Goal: Find specific page/section: Find specific page/section

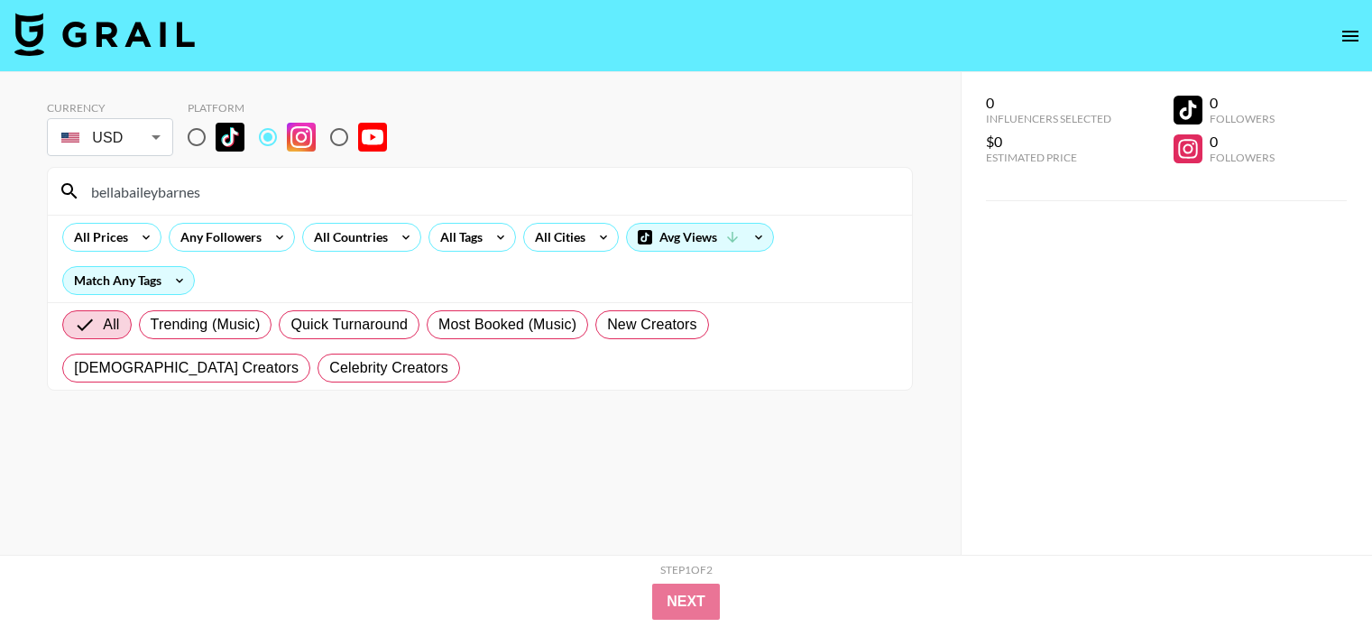
click at [363, 190] on input "bellabaileybarnes" at bounding box center [490, 191] width 821 height 29
click at [510, 194] on input "emjacquelyn" at bounding box center [490, 191] width 821 height 29
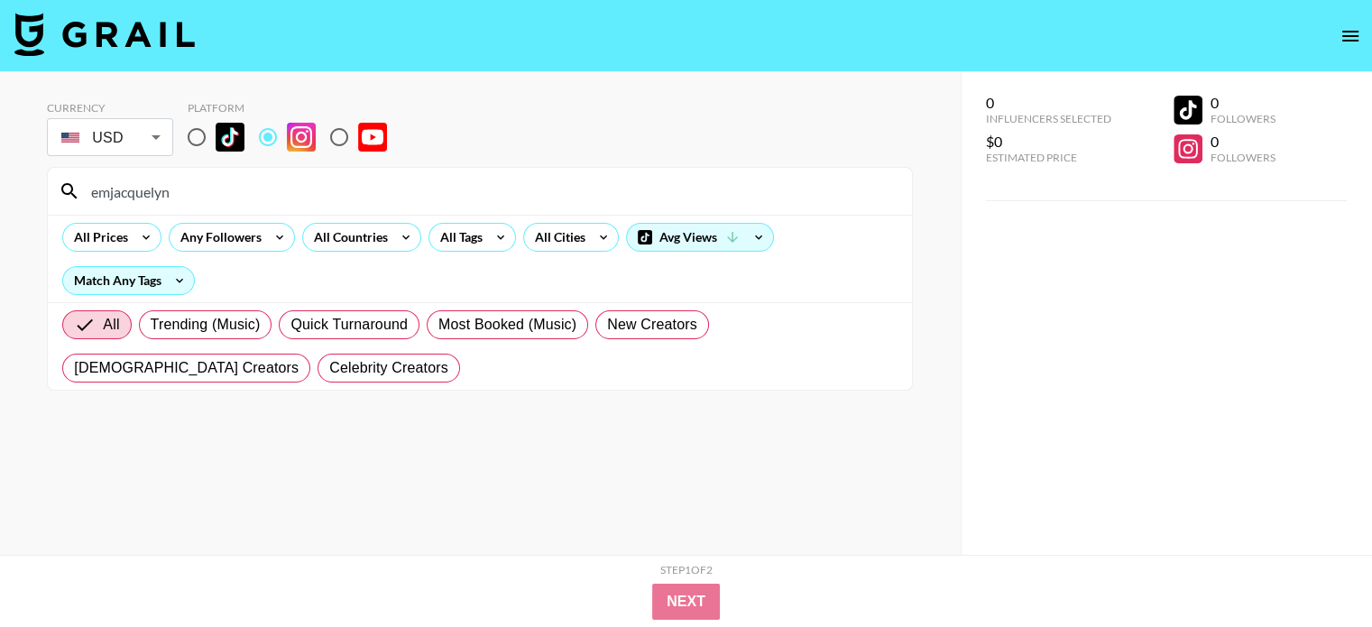
click at [510, 194] on input "emjacquelyn" at bounding box center [490, 191] width 821 height 29
paste input "courtneysnelll"
click at [553, 200] on input "courtneysnelll" at bounding box center [490, 191] width 821 height 29
paste input "arolineconneen"
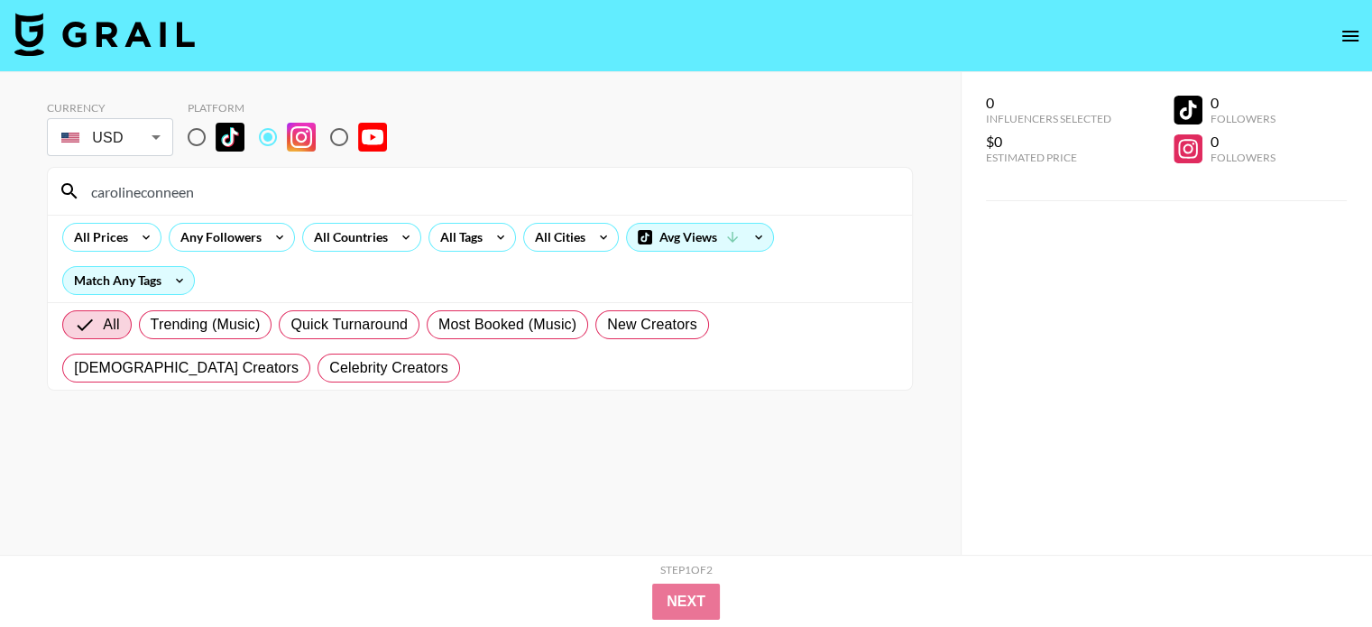
click at [506, 196] on input "carolineconneen" at bounding box center [490, 191] width 821 height 29
paste input "katherinepagewaves"
click at [515, 187] on input "katherinepagewaves" at bounding box center [490, 191] width 821 height 29
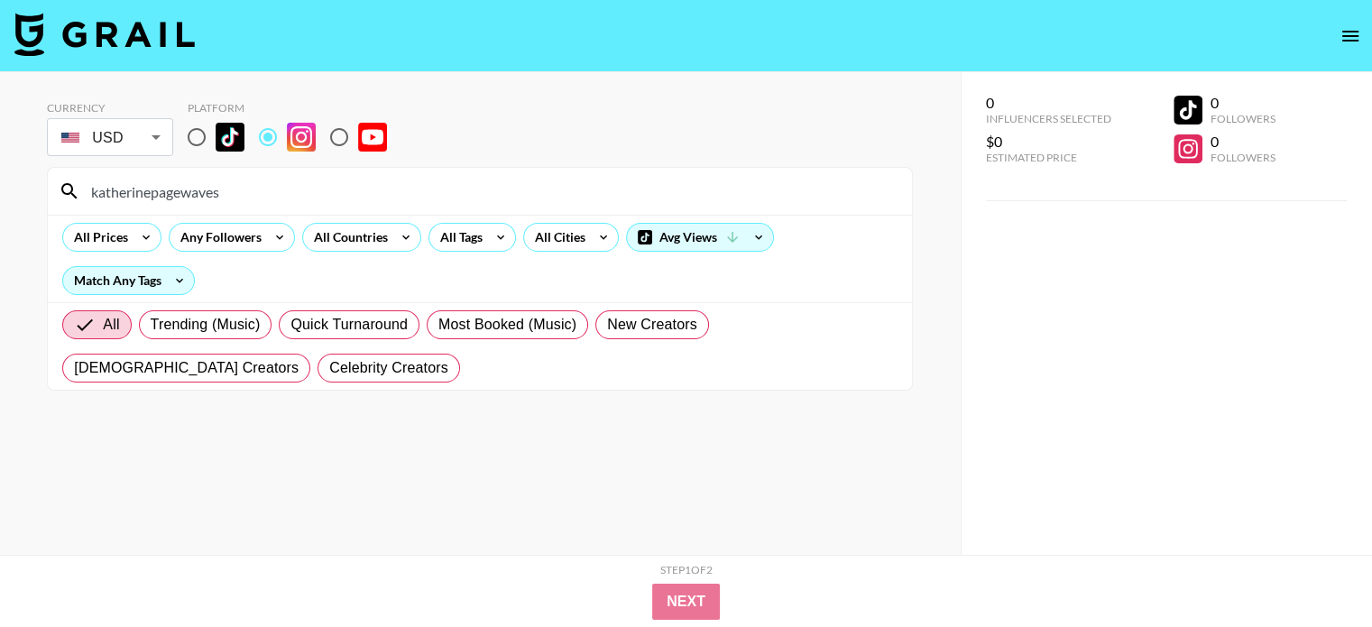
click at [515, 187] on input "katherinepagewaves" at bounding box center [490, 191] width 821 height 29
paste input "itlinbriannacoaching"
click at [490, 179] on input "kaitlinbriannacoaching" at bounding box center [490, 191] width 821 height 29
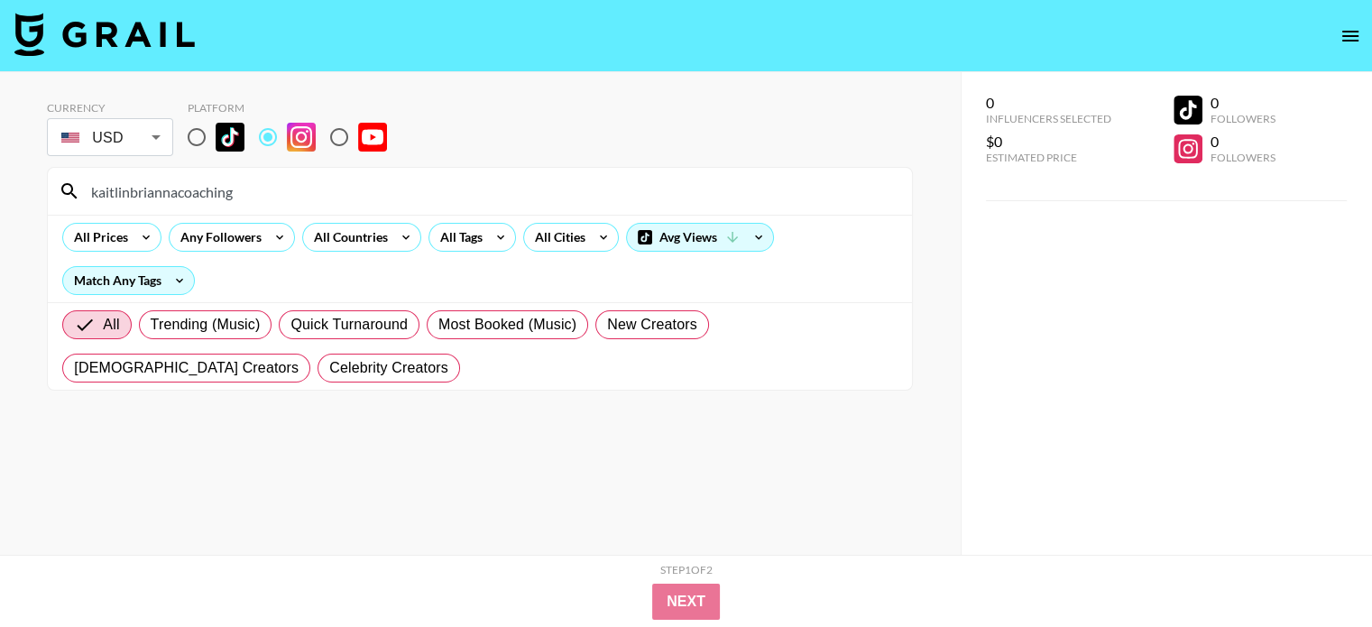
click at [490, 179] on input "kaitlinbriannacoaching" at bounding box center [490, 191] width 821 height 29
paste input "basicswithbails"
click at [376, 184] on input "basicswithbails" at bounding box center [490, 191] width 821 height 29
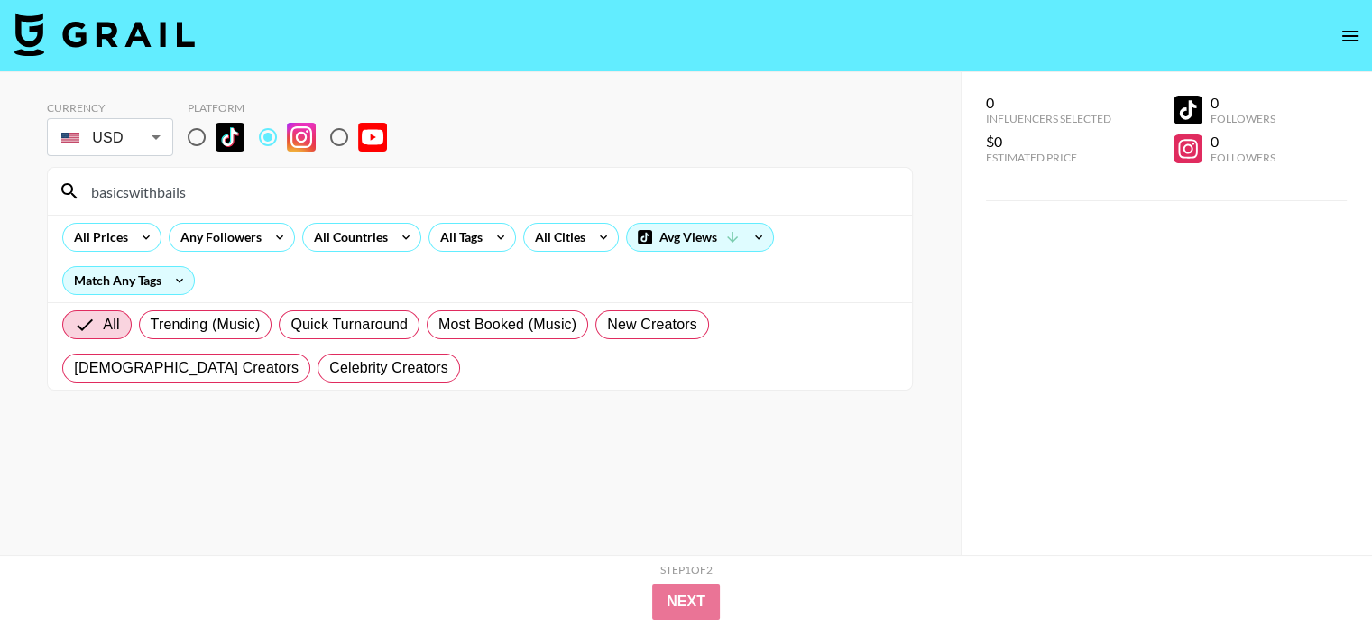
paste input "ethanyydobson"
click at [484, 182] on input "bethanyydobson" at bounding box center [490, 191] width 821 height 29
paste input "liftwsarah"
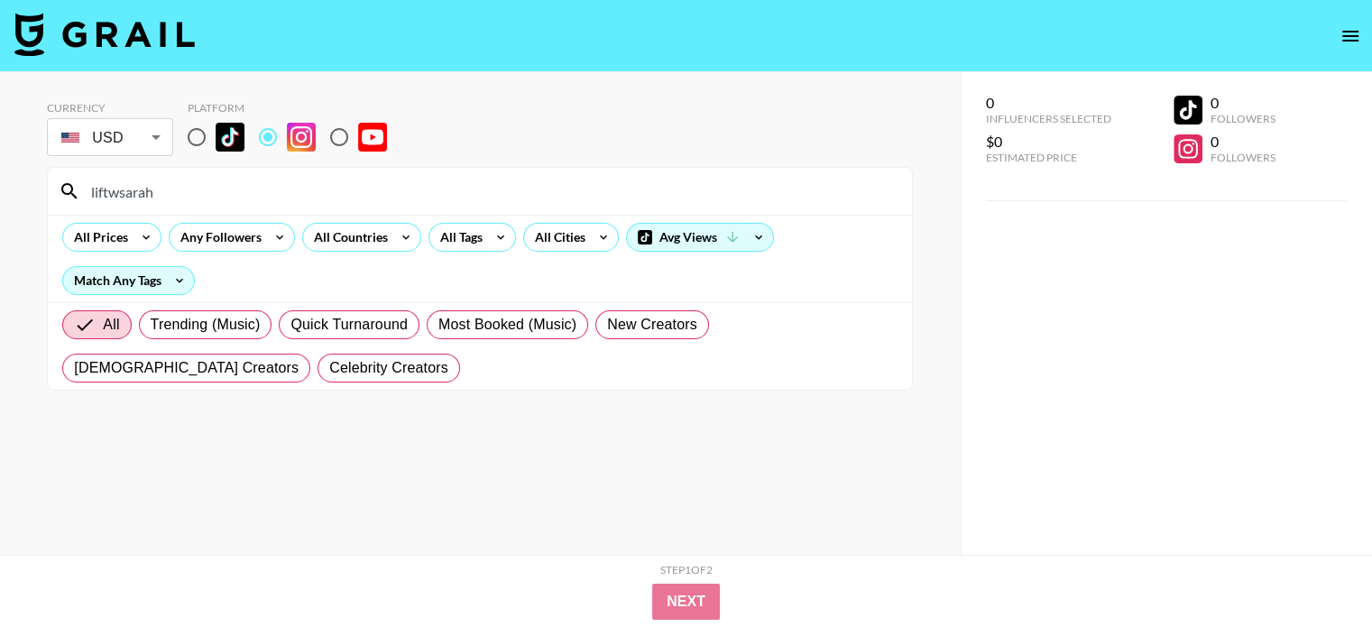
click at [362, 188] on input "liftwsarah" at bounding box center [490, 191] width 821 height 29
paste input "_gracefulwellness"
click at [336, 194] on input "_gracefulwellness" at bounding box center [490, 191] width 821 height 29
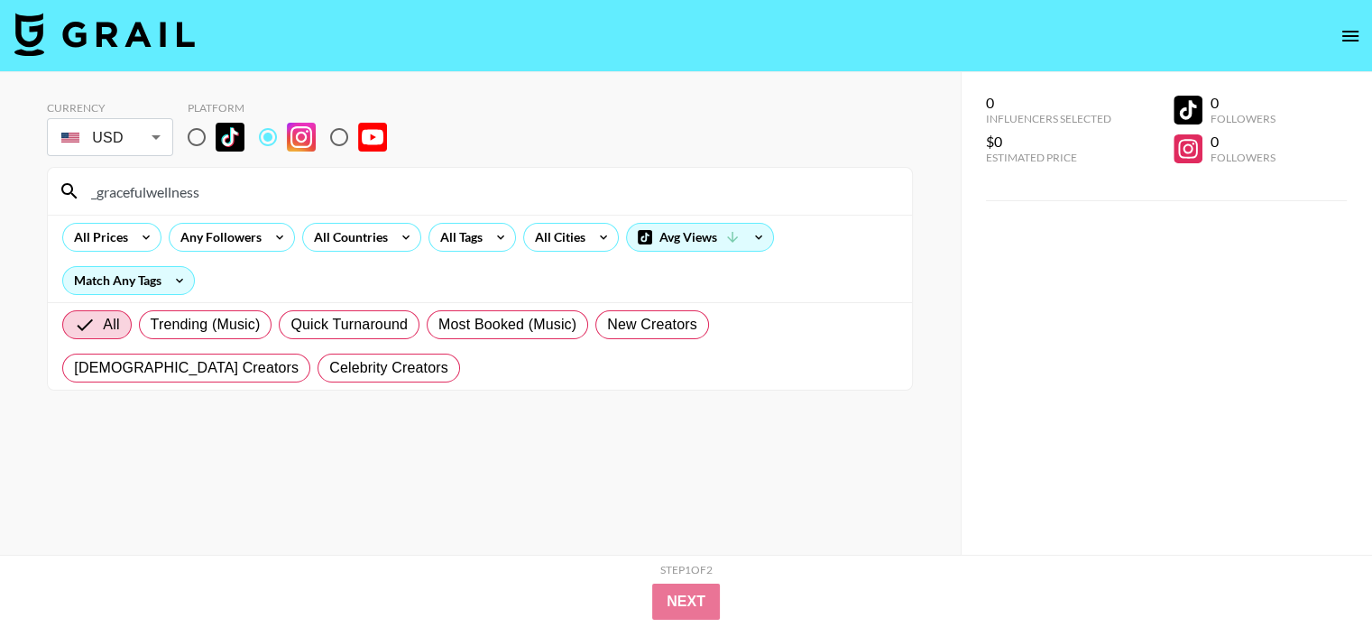
click at [336, 194] on input "_gracefulwellness" at bounding box center [490, 191] width 821 height 29
paste input "etkfit"
click at [347, 190] on input "etkfit" at bounding box center [490, 191] width 821 height 29
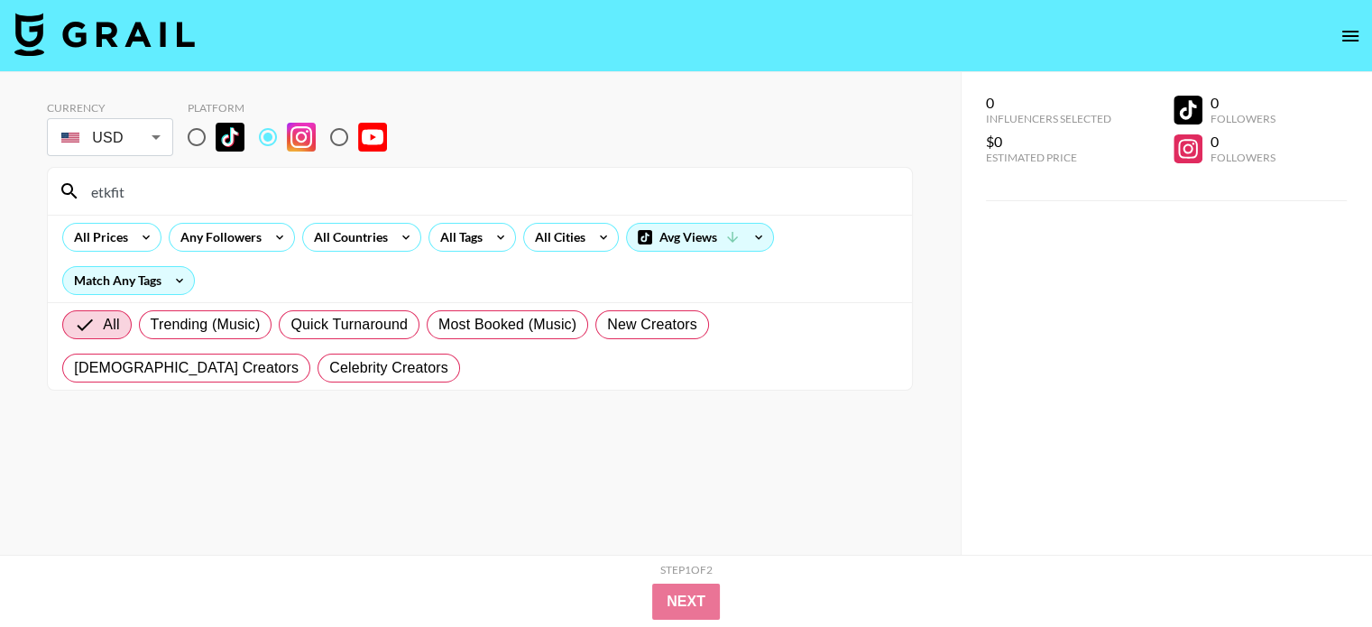
paste input "noracummins_"
click at [409, 176] on div "noracummins_" at bounding box center [480, 191] width 864 height 47
click at [407, 192] on input "noracummins_" at bounding box center [490, 191] width 821 height 29
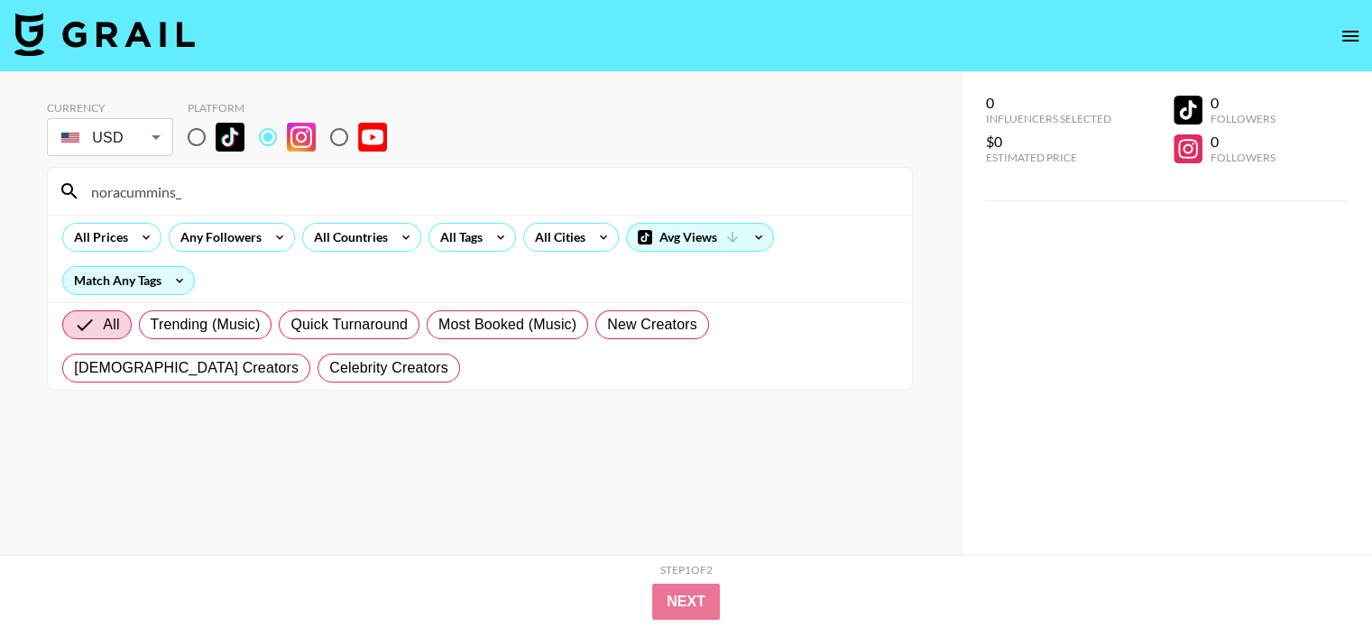
click at [407, 192] on input "noracummins_" at bounding box center [490, 191] width 821 height 29
paste input "[PERSON_NAME].ves"
click at [453, 183] on input "[PERSON_NAME].ves" at bounding box center [490, 191] width 821 height 29
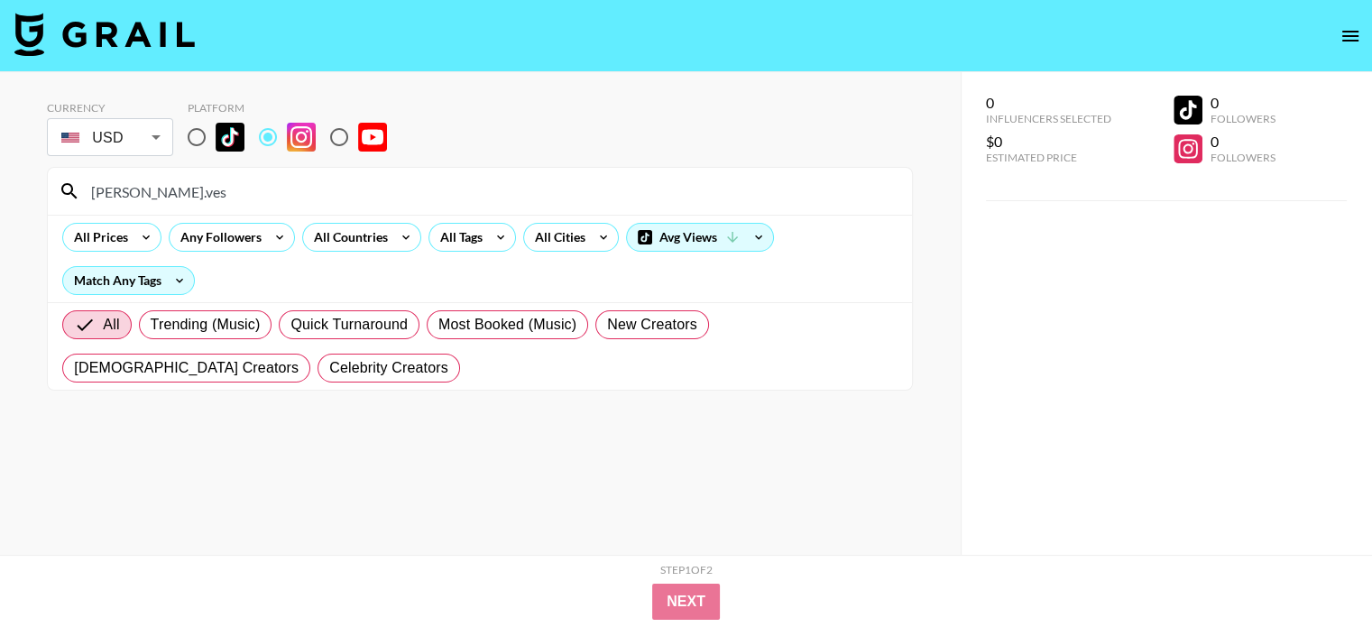
click at [453, 183] on input "[PERSON_NAME].ves" at bounding box center [490, 191] width 821 height 29
paste input "[PERSON_NAME].[PERSON_NAME]"
click at [355, 190] on input "[PERSON_NAME].[PERSON_NAME]" at bounding box center [490, 191] width 821 height 29
paste input "serinaamadee.eats"
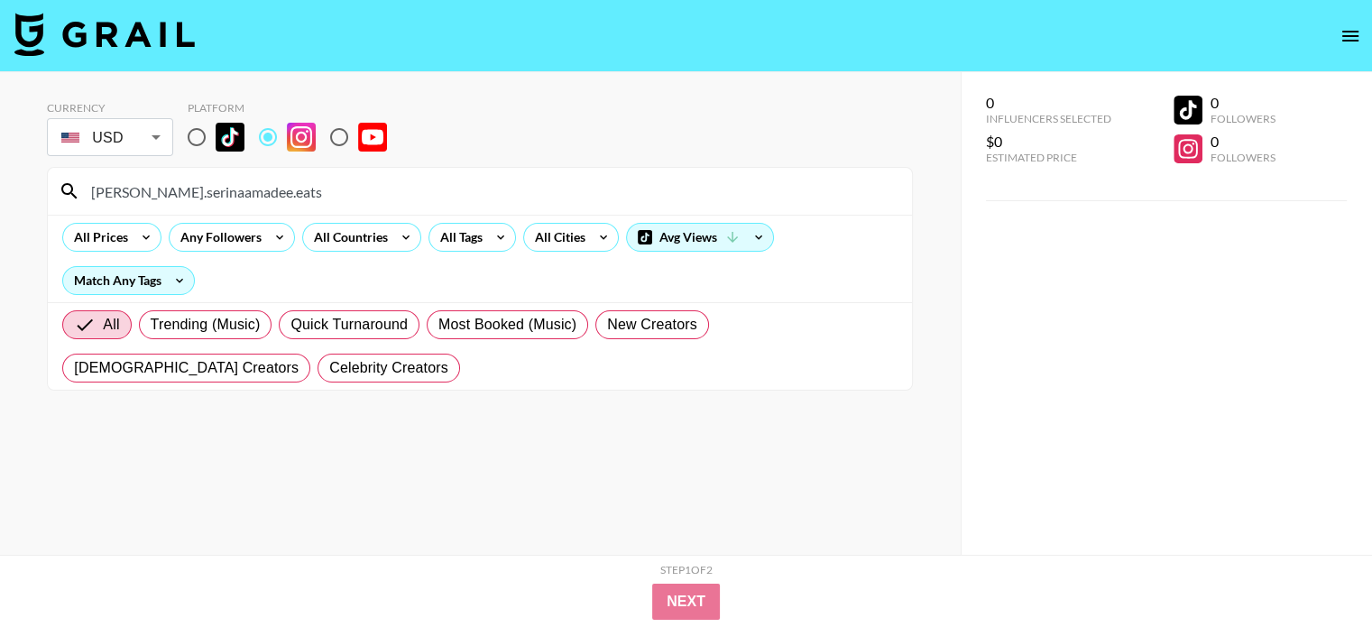
paste input
click at [550, 201] on input "serinaamadee.eats" at bounding box center [490, 191] width 821 height 29
click at [548, 201] on input "serinaamadee.eats" at bounding box center [490, 191] width 821 height 29
paste input "healthillie"
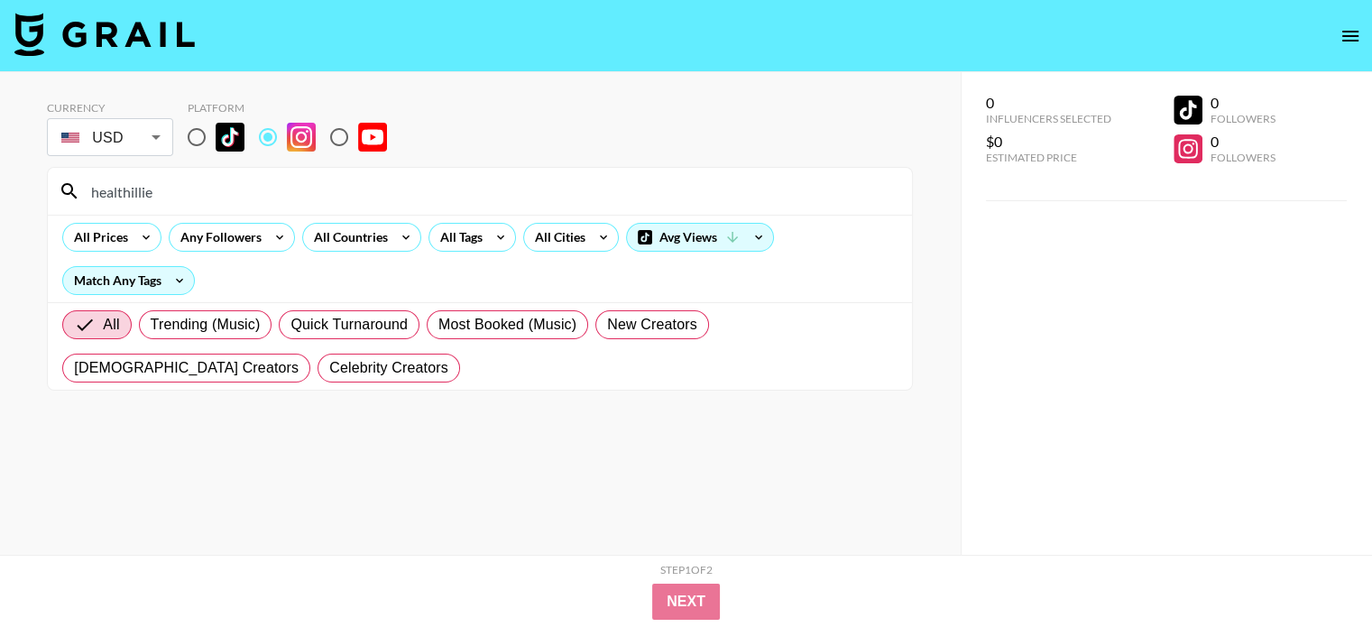
click at [487, 207] on div "healthillie" at bounding box center [480, 191] width 864 height 47
click at [470, 194] on input "healthillie" at bounding box center [490, 191] width 821 height 29
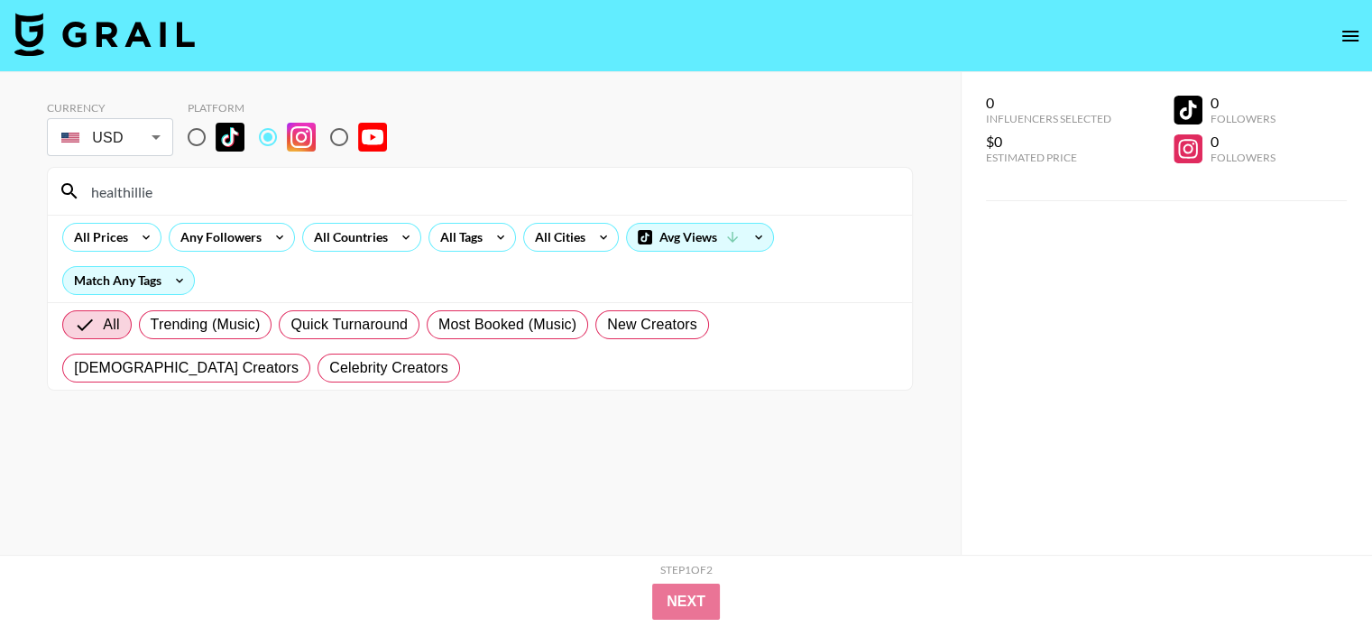
click at [470, 194] on input "healthillie" at bounding box center [490, 191] width 821 height 29
paste input "sophiedolc"
click at [432, 194] on input "sophiedolce" at bounding box center [490, 191] width 821 height 29
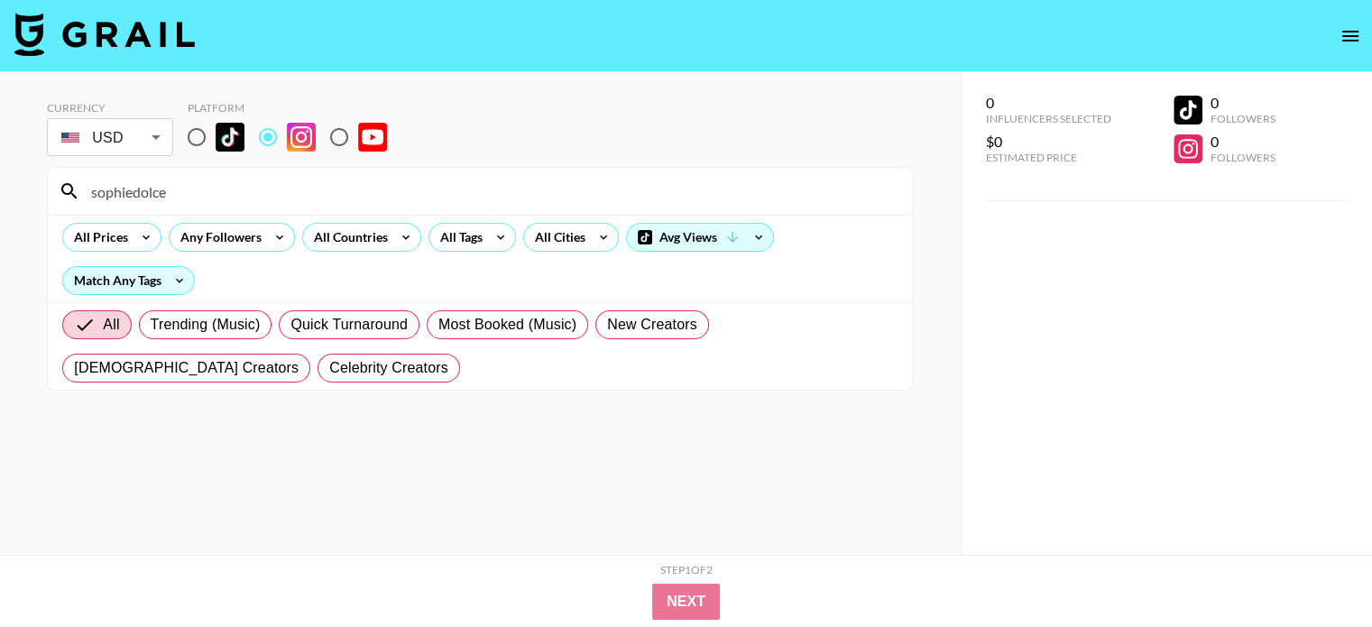
paste input "llauren.[PERSON_NAME]"
click at [405, 189] on input "llauren.[PERSON_NAME]" at bounding box center [490, 191] width 821 height 29
click at [405, 188] on input "llauren.[PERSON_NAME]" at bounding box center [490, 191] width 821 height 29
paste input "vivimaneco"
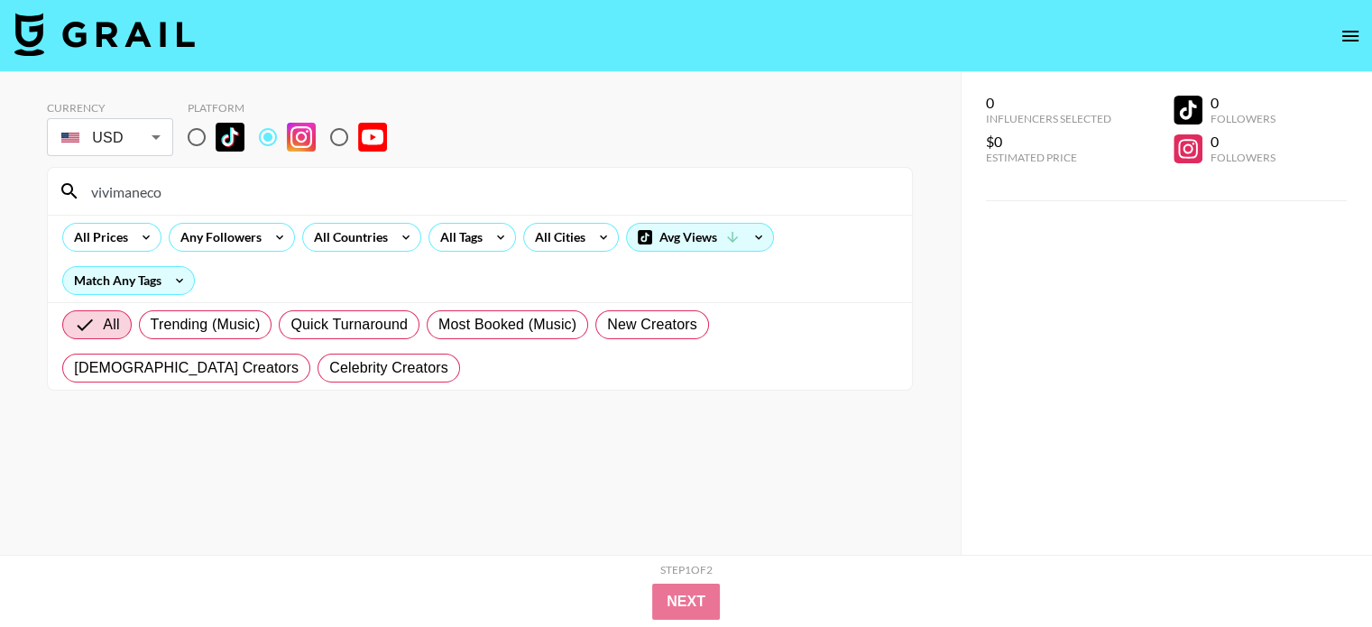
click at [278, 195] on input "vivimaneco" at bounding box center [490, 191] width 821 height 29
click at [278, 194] on input "vivimaneco" at bounding box center [490, 191] width 821 height 29
paste input "paolaestrada.24"
click at [271, 190] on input "paolaestrada.24" at bounding box center [490, 191] width 821 height 29
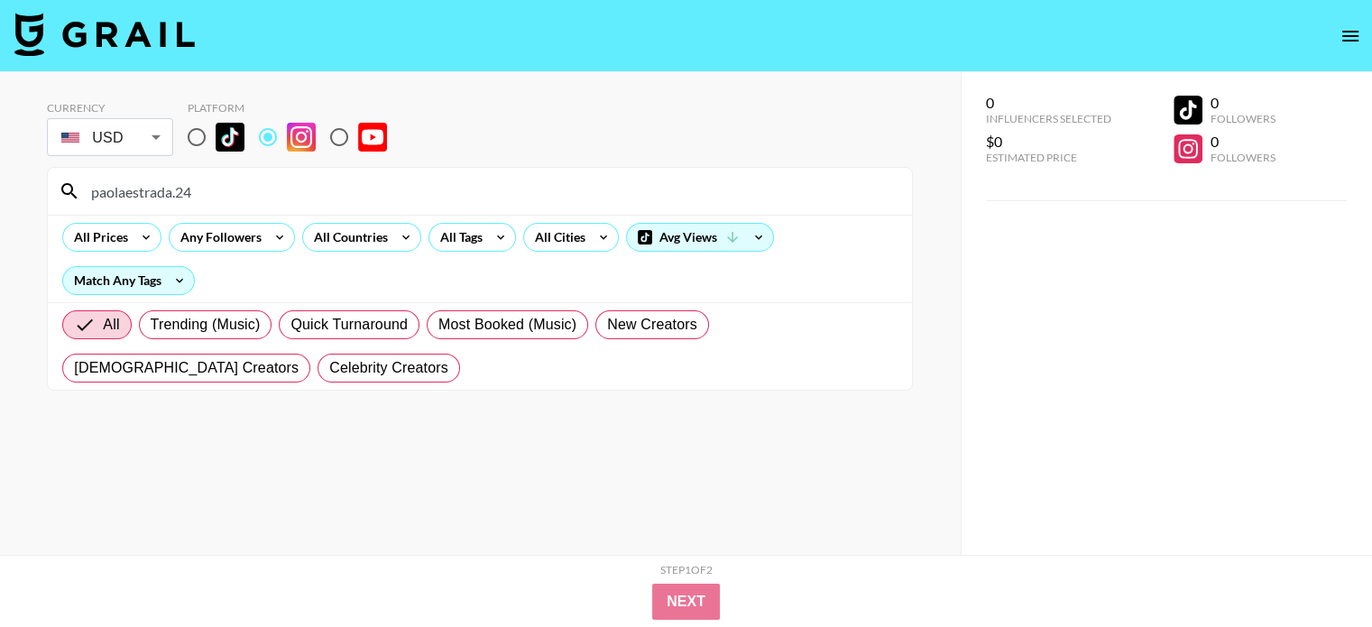
click at [271, 190] on input "paolaestrada.24" at bounding box center [490, 191] width 821 height 29
paste input "angycuen15"
click at [436, 199] on input "angycuen15" at bounding box center [490, 191] width 821 height 29
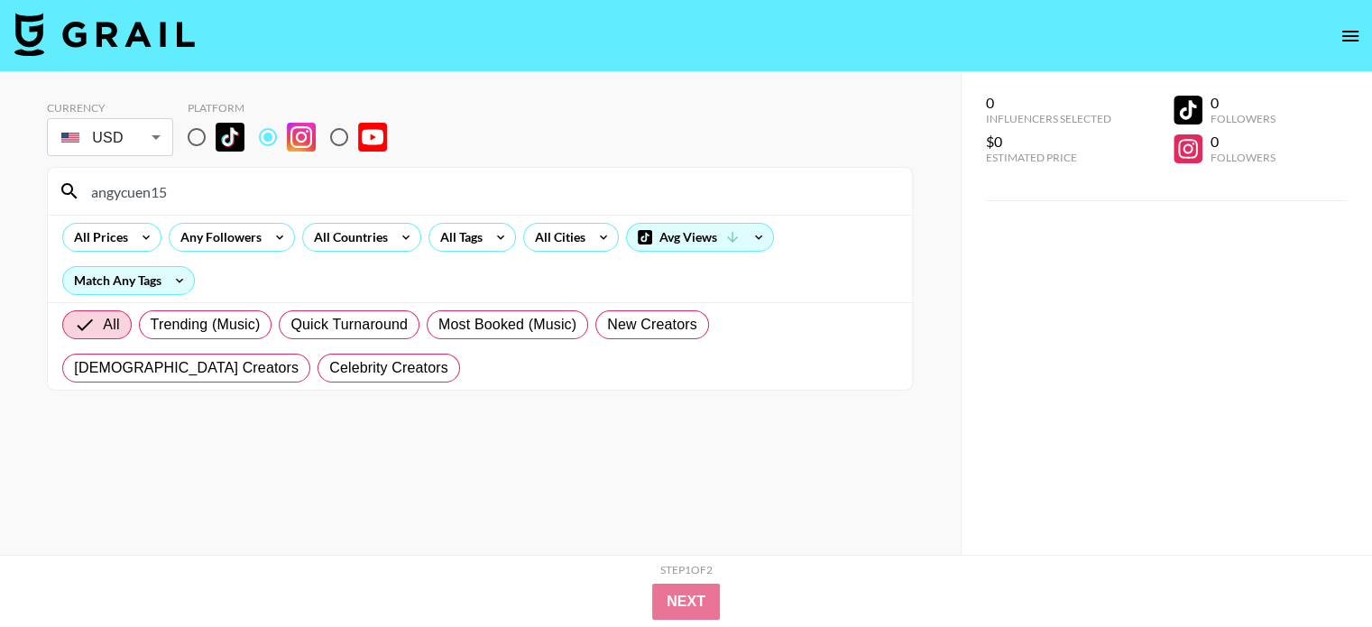
click at [436, 199] on input "angycuen15" at bounding box center [490, 191] width 821 height 29
paste input "glamwithsuzan"
type input "glamwithsuzan"
